Goal: Task Accomplishment & Management: Complete application form

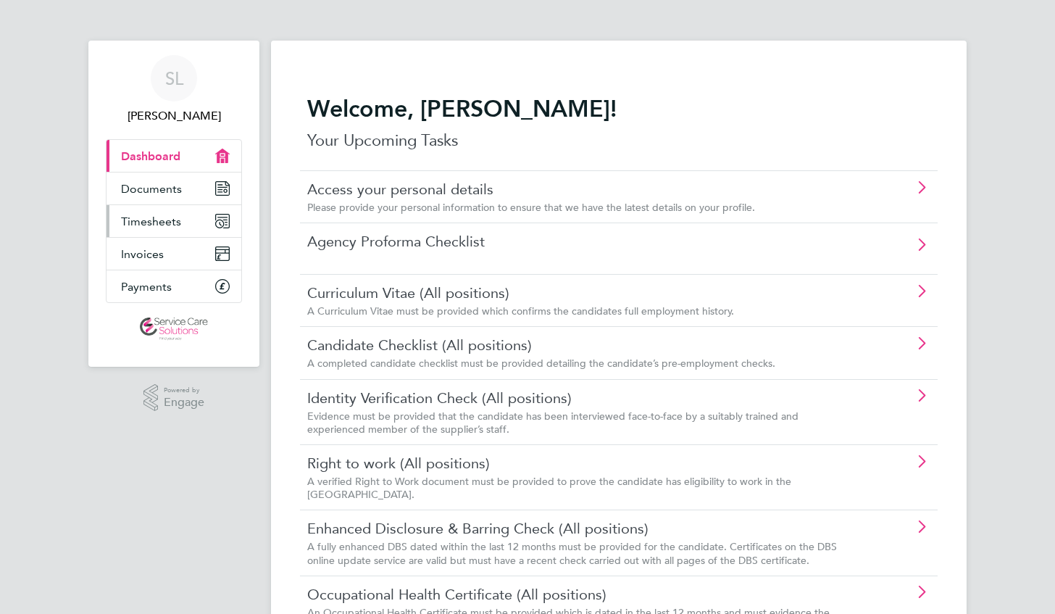
click at [178, 220] on span "Timesheets" at bounding box center [151, 222] width 60 height 14
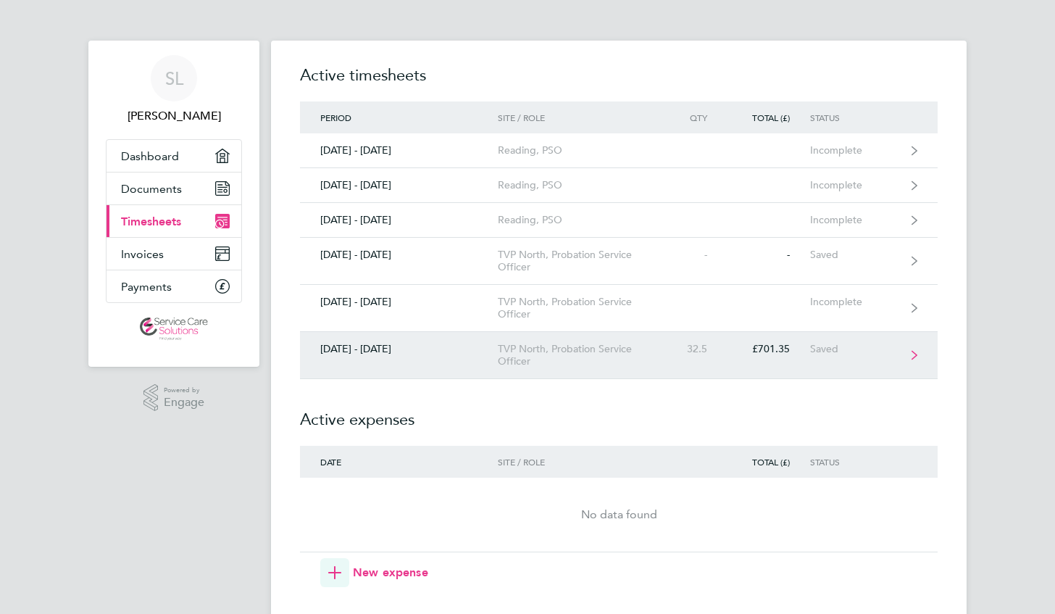
click at [574, 354] on div "TVP North, Probation Service Officer" at bounding box center [581, 355] width 166 height 25
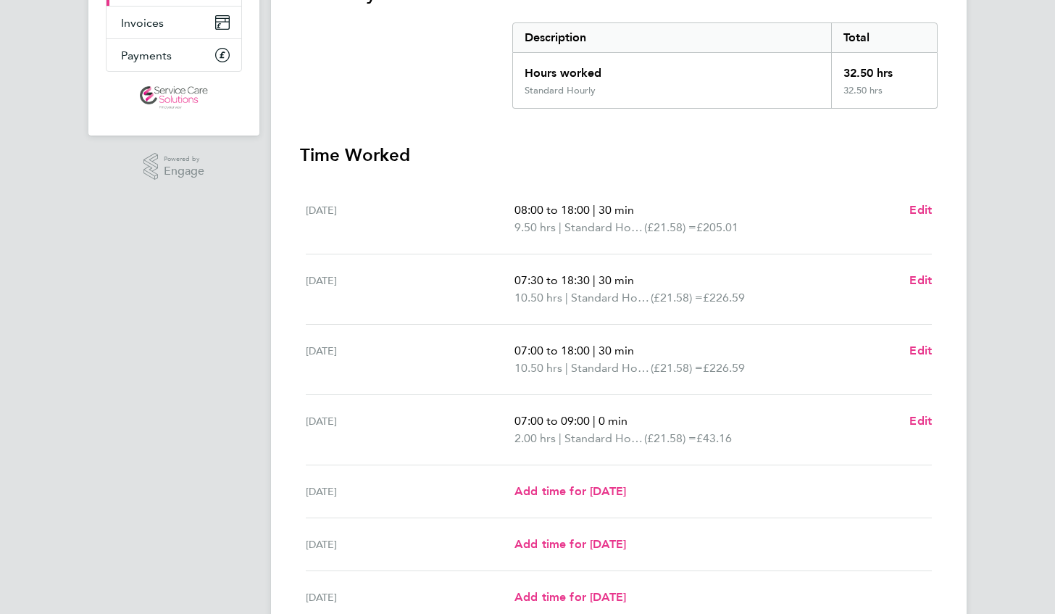
scroll to position [226, 0]
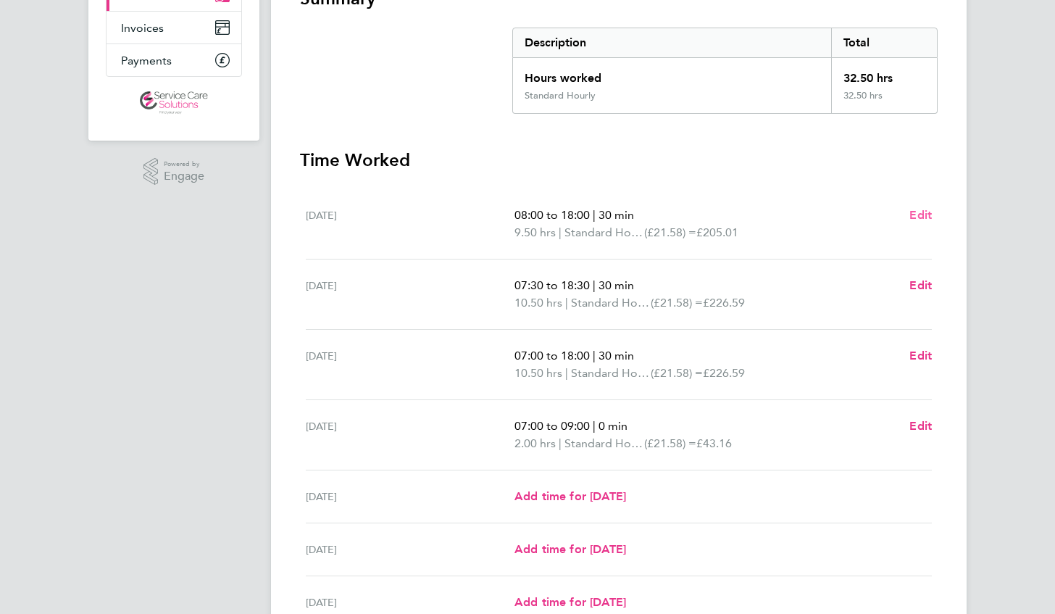
click at [913, 216] on span "Edit" at bounding box center [921, 215] width 22 height 14
select select "30"
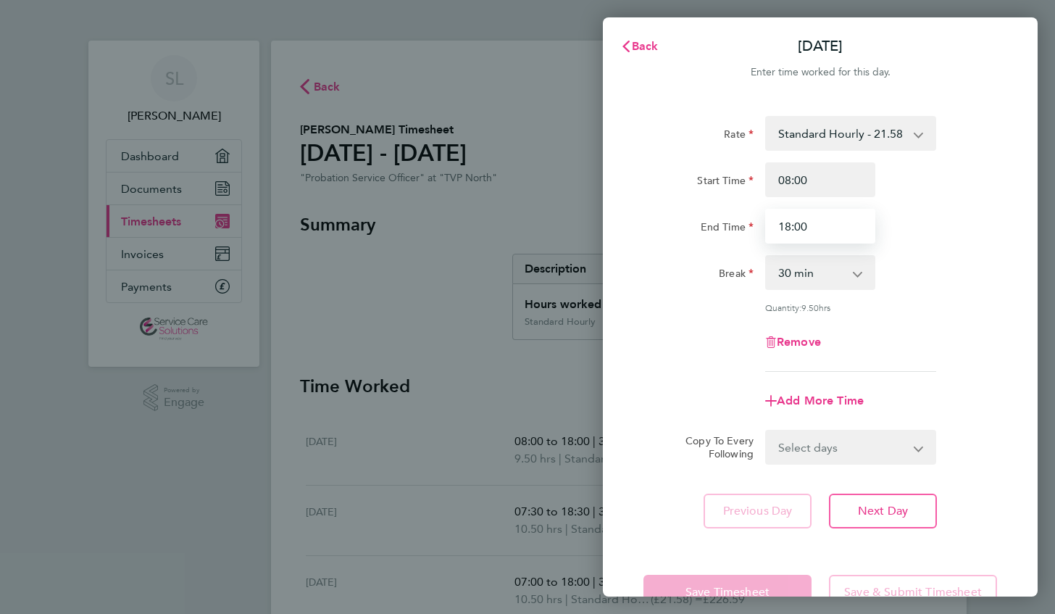
click at [802, 225] on input "18:00" at bounding box center [820, 226] width 110 height 35
type input "18:30"
click at [691, 383] on div "Add More Time" at bounding box center [820, 400] width 365 height 35
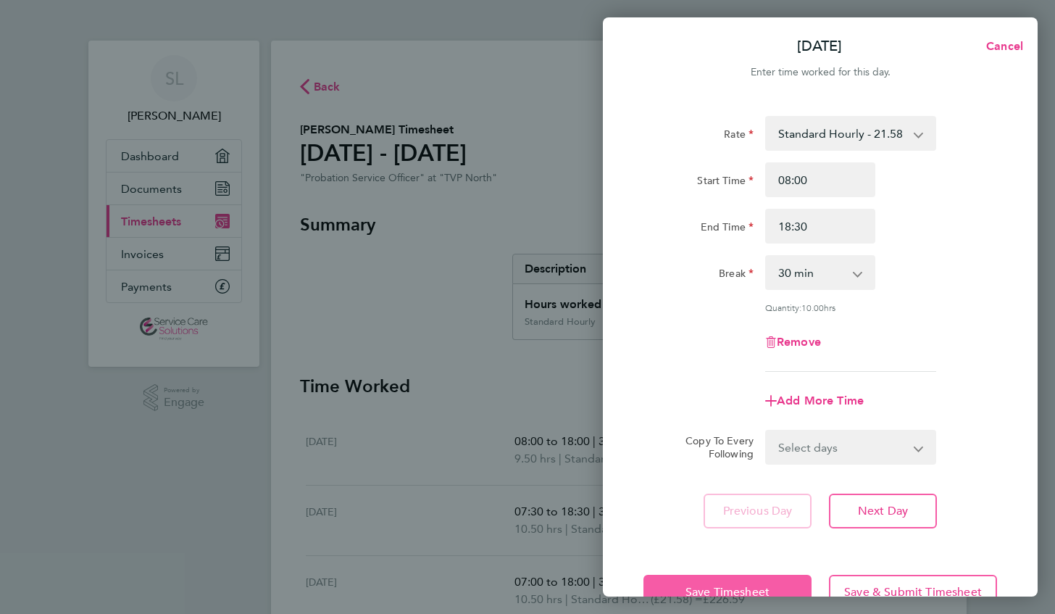
click at [696, 582] on button "Save Timesheet" at bounding box center [728, 592] width 168 height 35
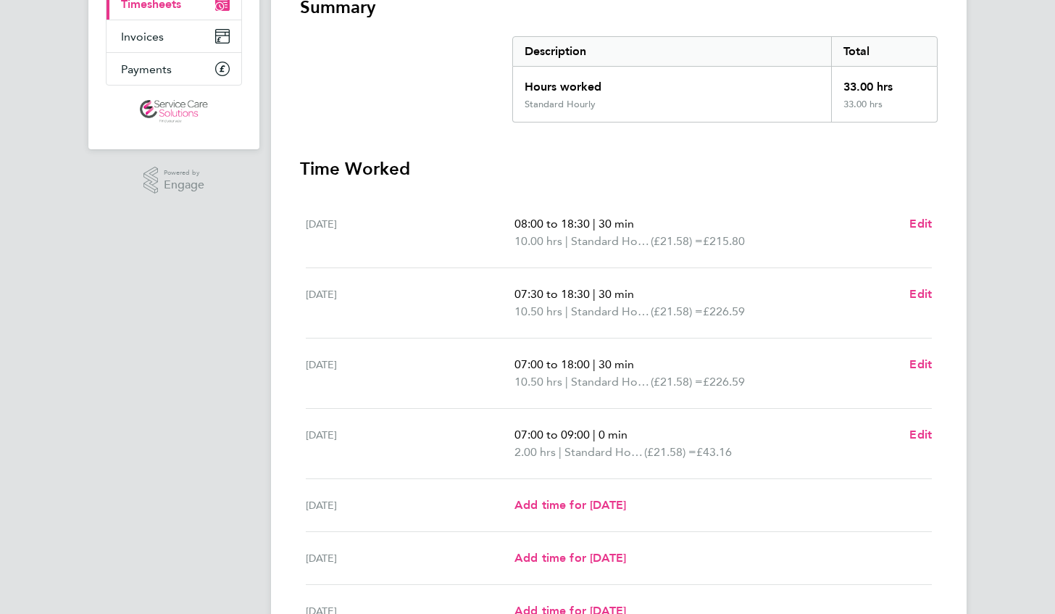
scroll to position [257, 0]
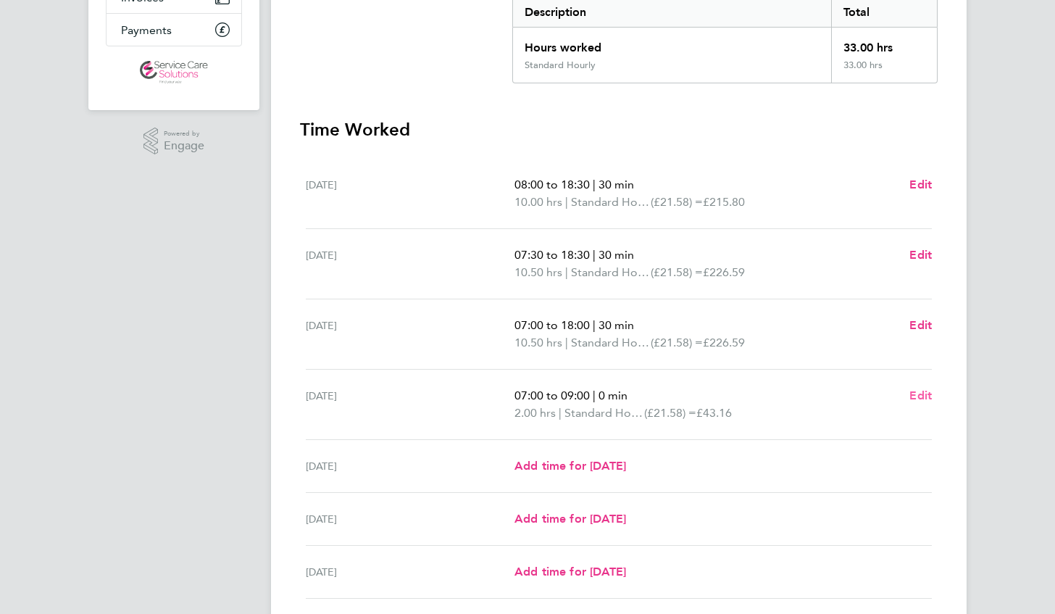
click at [928, 394] on span "Edit" at bounding box center [921, 395] width 22 height 14
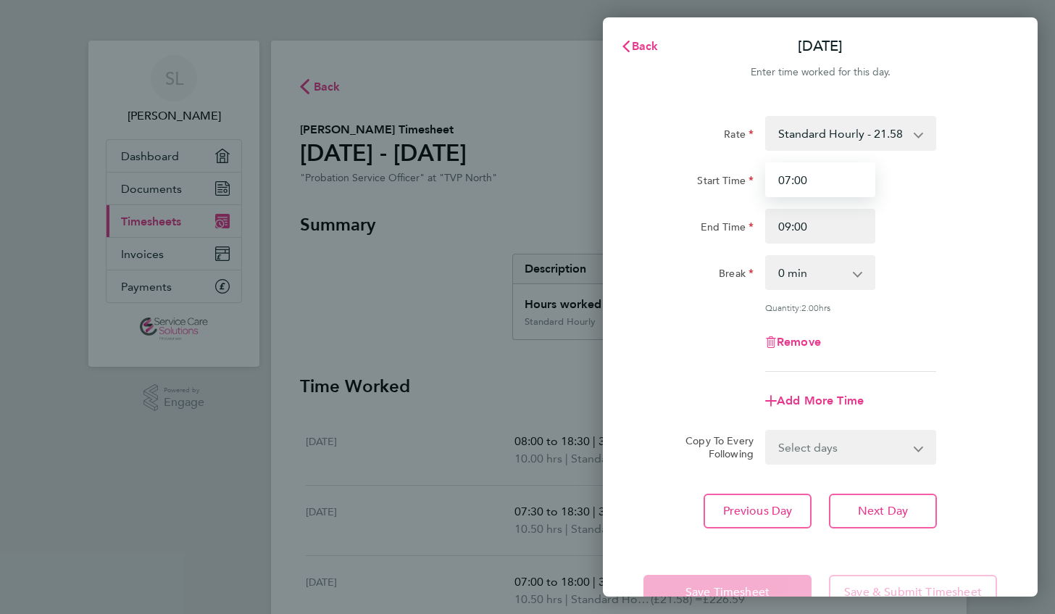
drag, startPoint x: 818, startPoint y: 187, endPoint x: 777, endPoint y: 183, distance: 41.5
click at [777, 183] on input "07:00" at bounding box center [820, 179] width 110 height 35
type input "00:00"
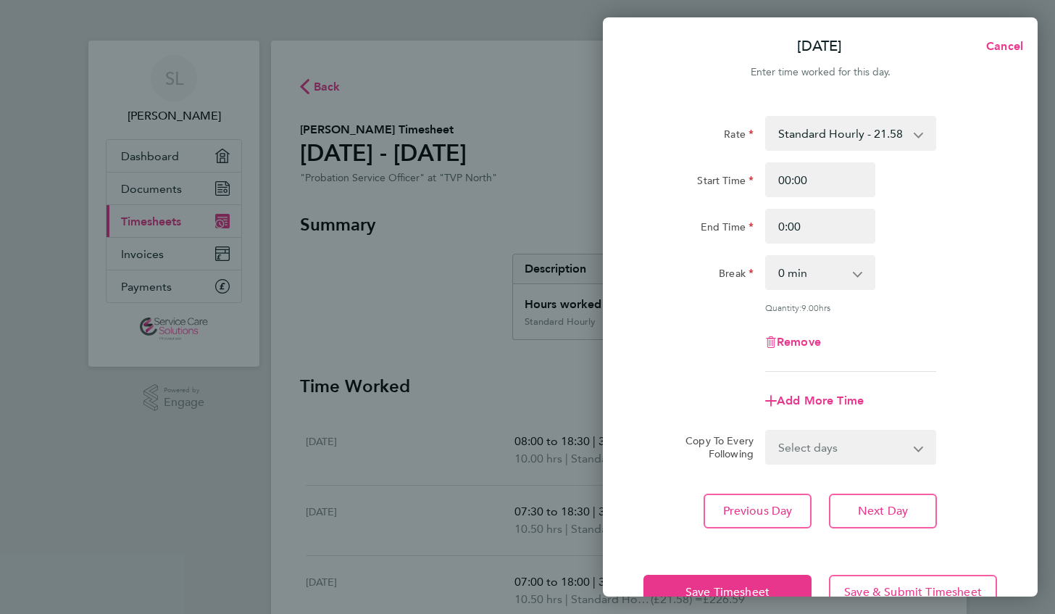
type input "00:00"
click at [980, 281] on div "Break 0 min 15 min 30 min 45 min 60 min 75 min 90 min" at bounding box center [820, 272] width 365 height 35
click at [700, 585] on span "Save Timesheet" at bounding box center [728, 592] width 84 height 14
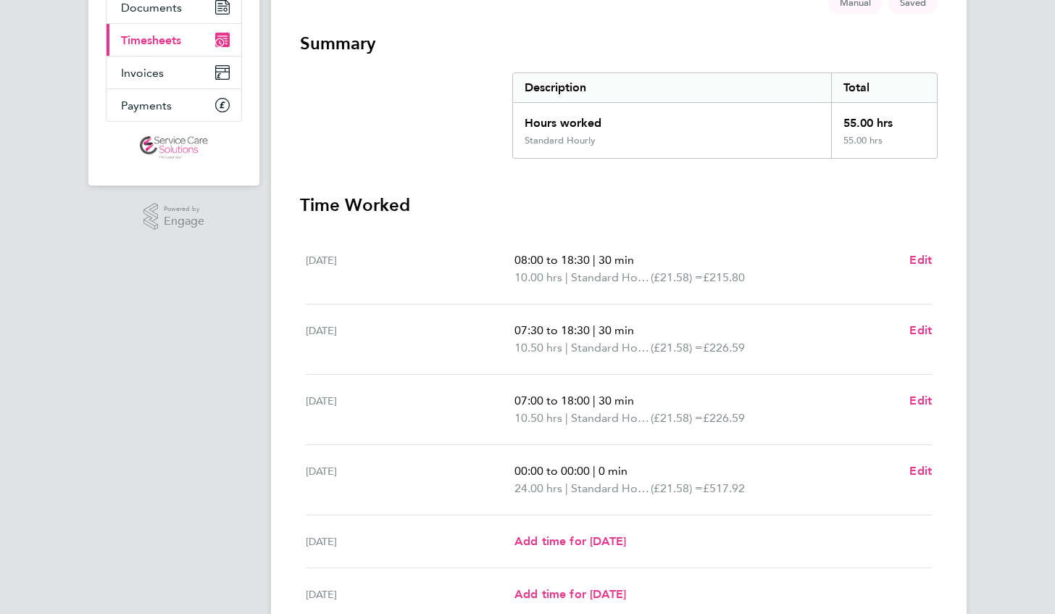
scroll to position [191, 0]
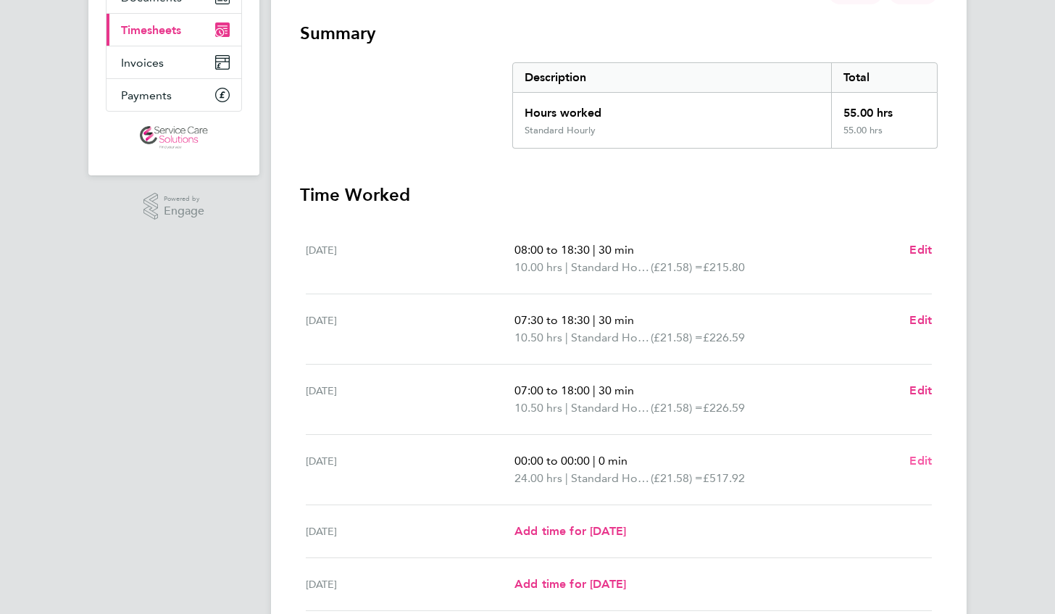
click at [928, 459] on span "Edit" at bounding box center [921, 461] width 22 height 14
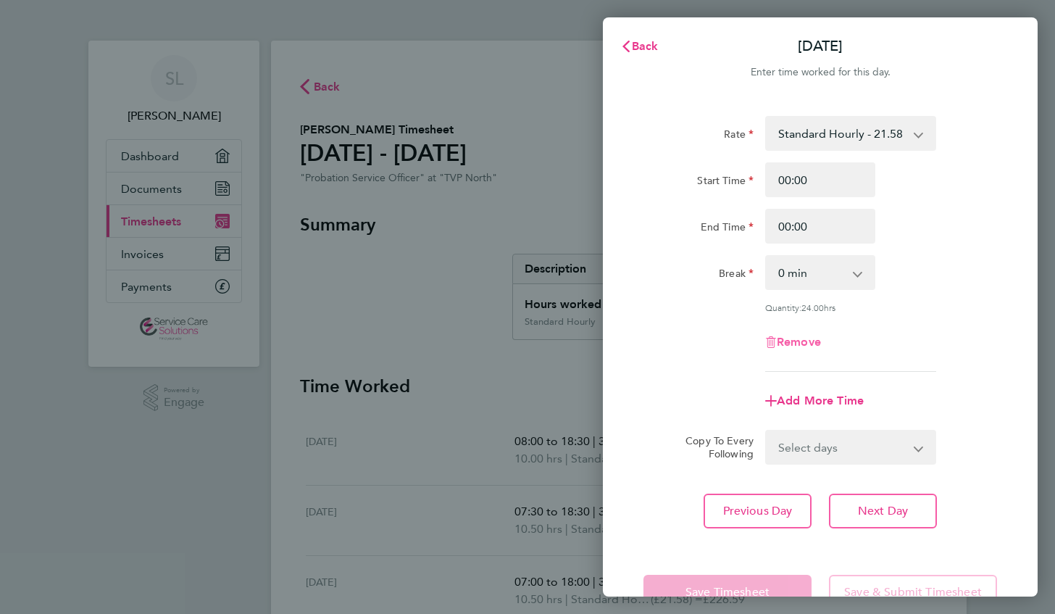
click at [804, 337] on span "Remove" at bounding box center [799, 342] width 44 height 14
select select "null"
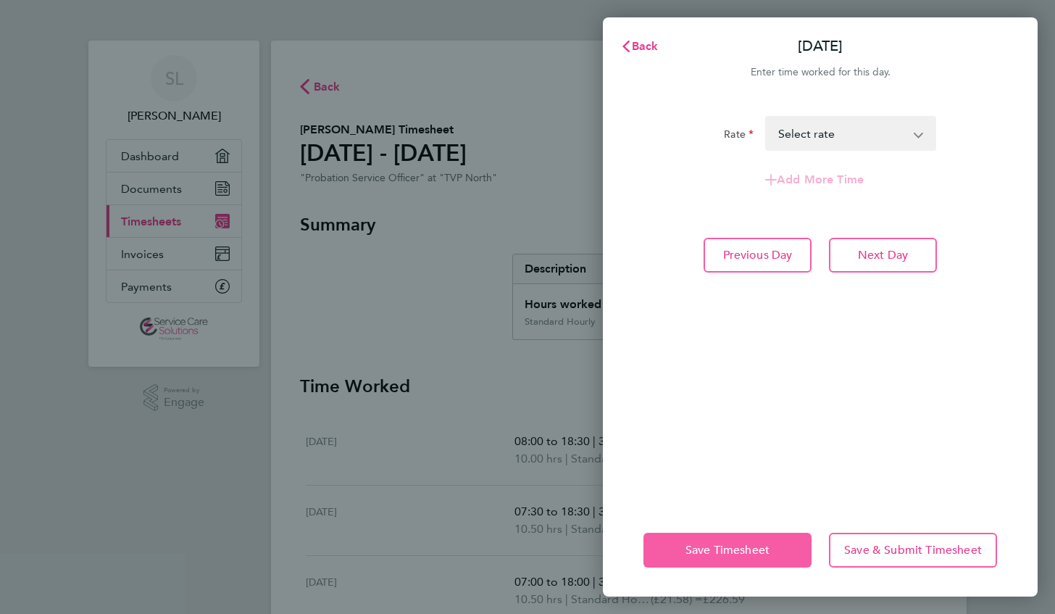
click at [733, 549] on span "Save Timesheet" at bounding box center [728, 550] width 84 height 14
